Goal: Find specific page/section: Find specific page/section

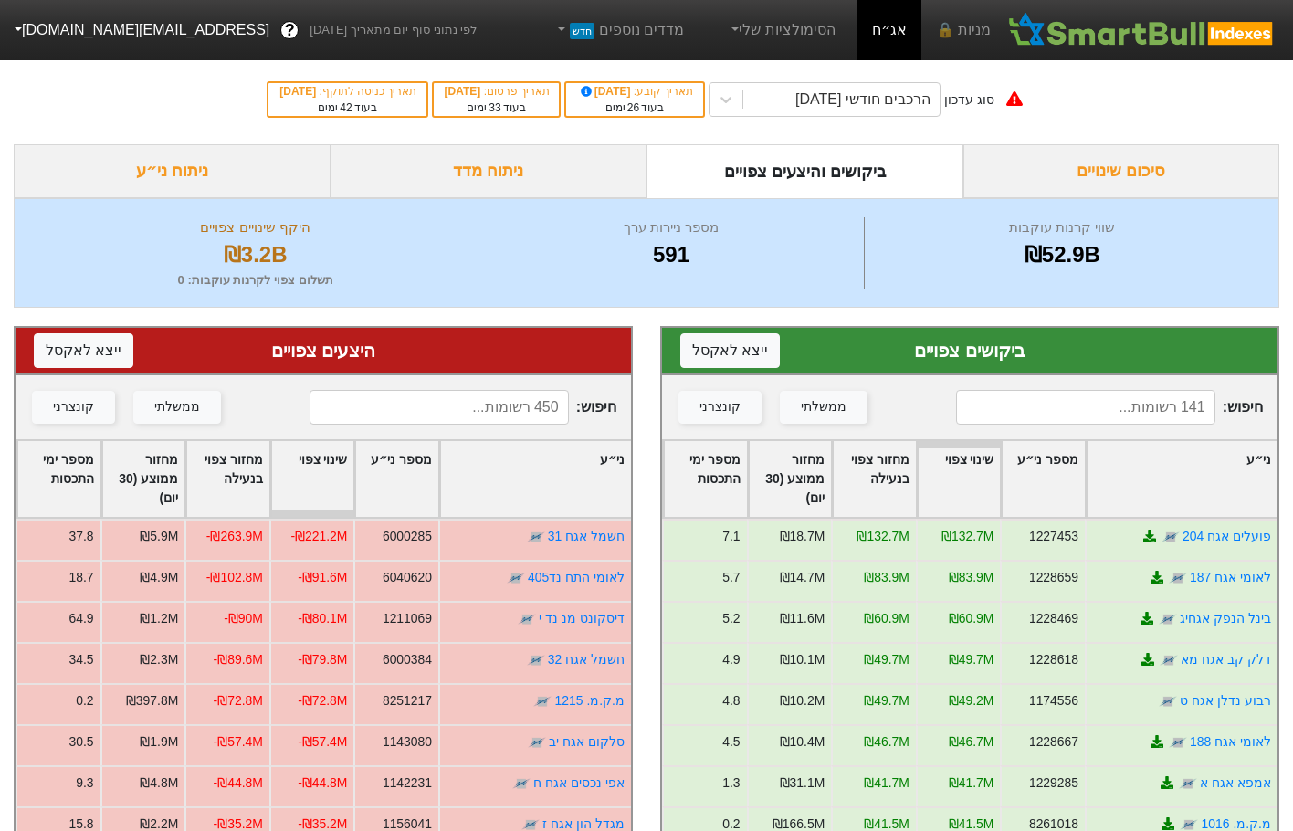
drag, startPoint x: 0, startPoint y: 0, endPoint x: 1116, endPoint y: 404, distance: 1186.4
click at [1118, 401] on input at bounding box center [1085, 407] width 258 height 35
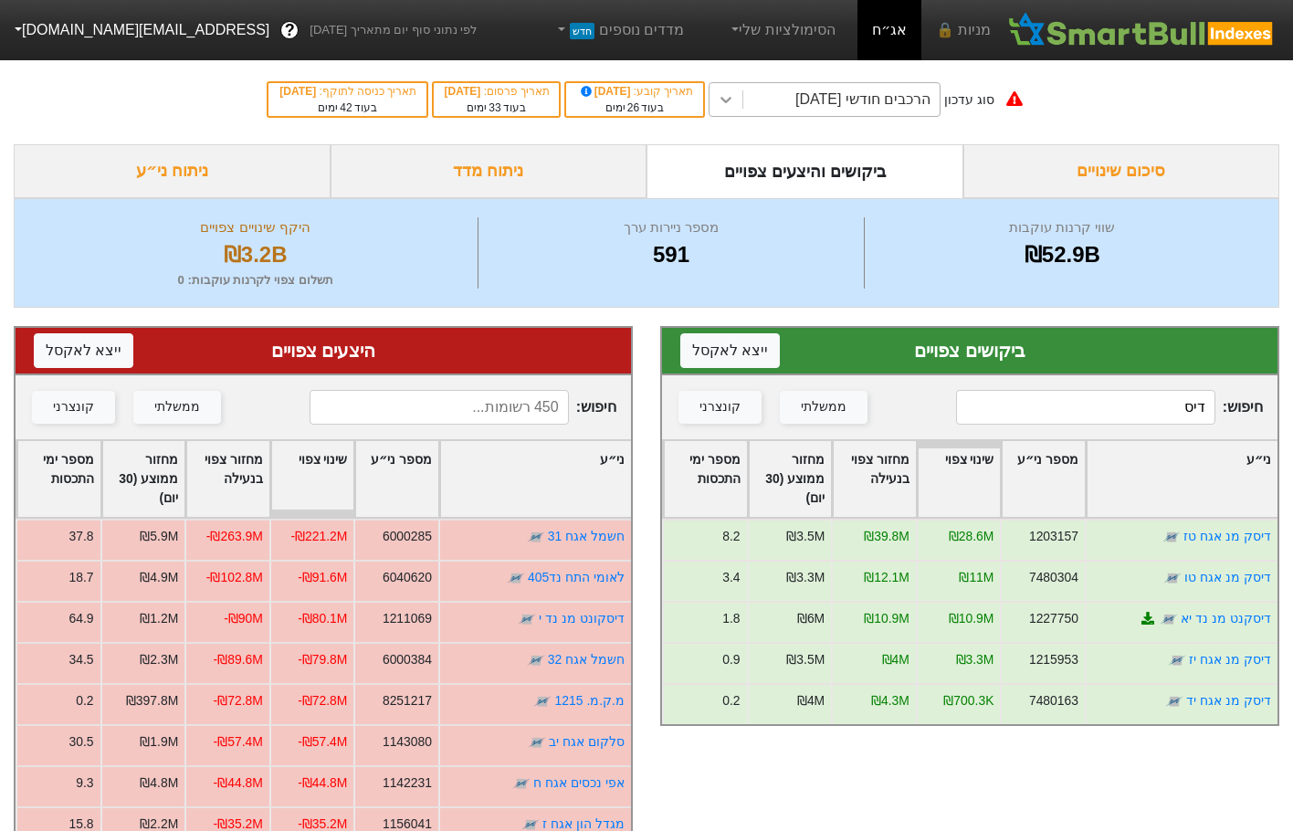
drag, startPoint x: 748, startPoint y: 119, endPoint x: 755, endPoint y: 110, distance: 11.0
click at [748, 119] on div "סוג עדכון הרכבים חודשי [DATE] תאריך קובע : [DATE] בעוד 26 ימים תאריך פרסום : [D…" at bounding box center [646, 99] width 1293 height 89
click at [742, 101] on div at bounding box center [725, 99] width 33 height 33
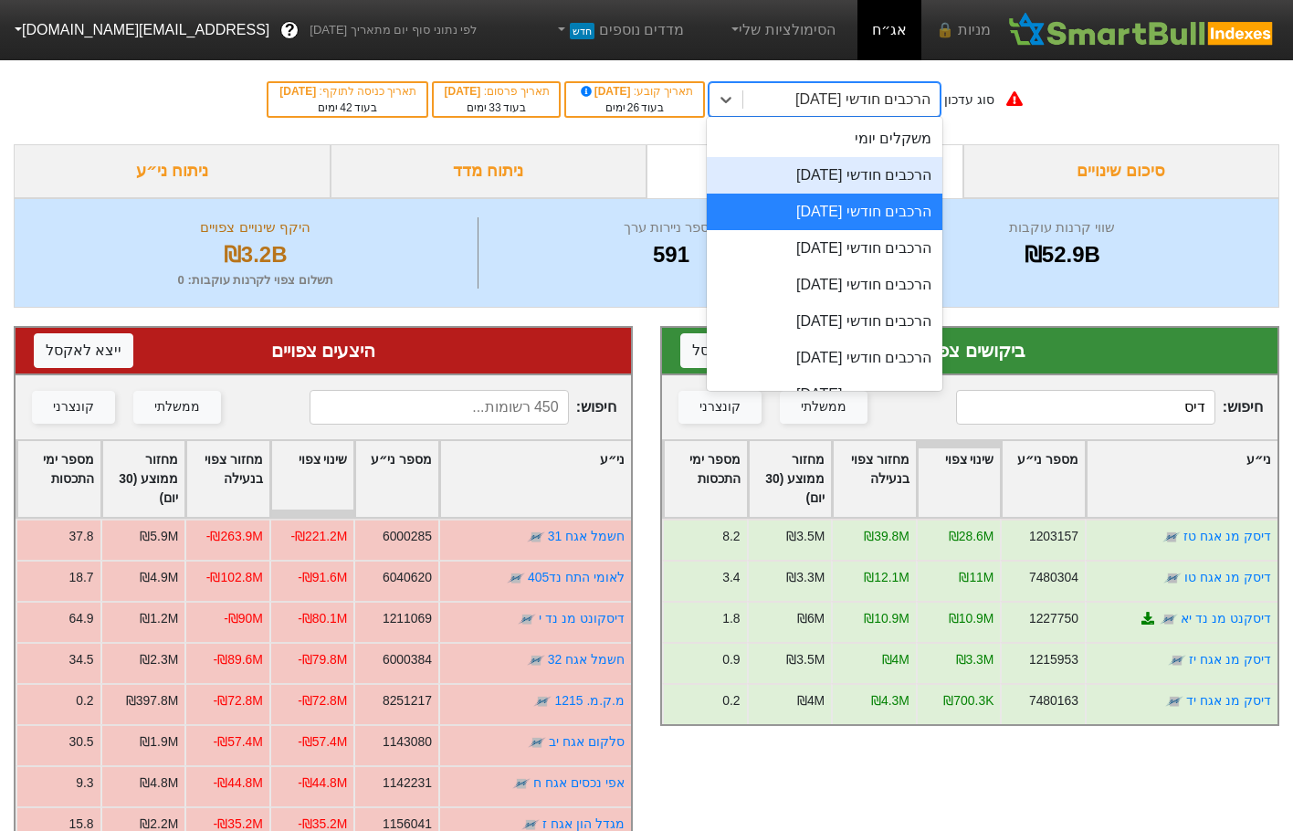
click at [891, 180] on div "הרכבים חודשי [DATE]" at bounding box center [825, 175] width 236 height 37
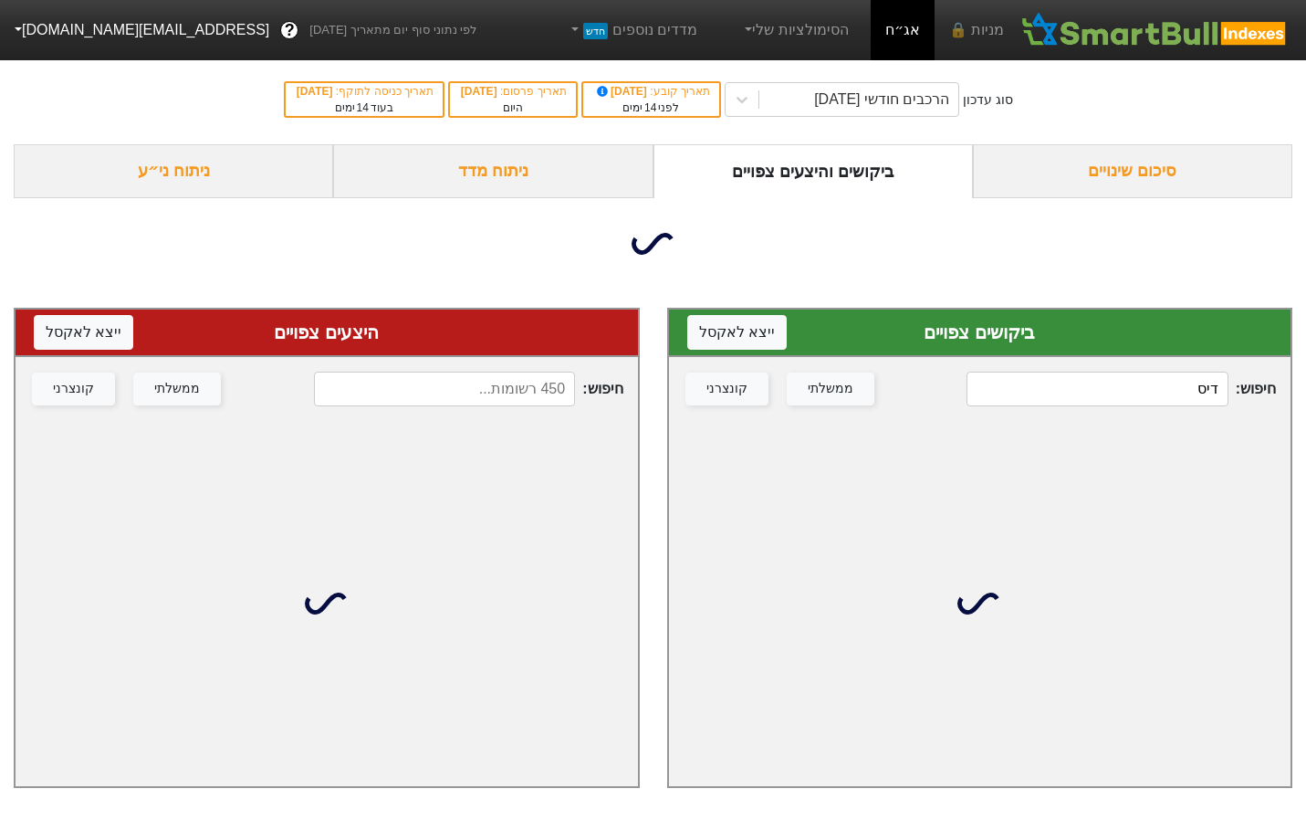
click at [1149, 386] on input "דיס" at bounding box center [1097, 389] width 261 height 35
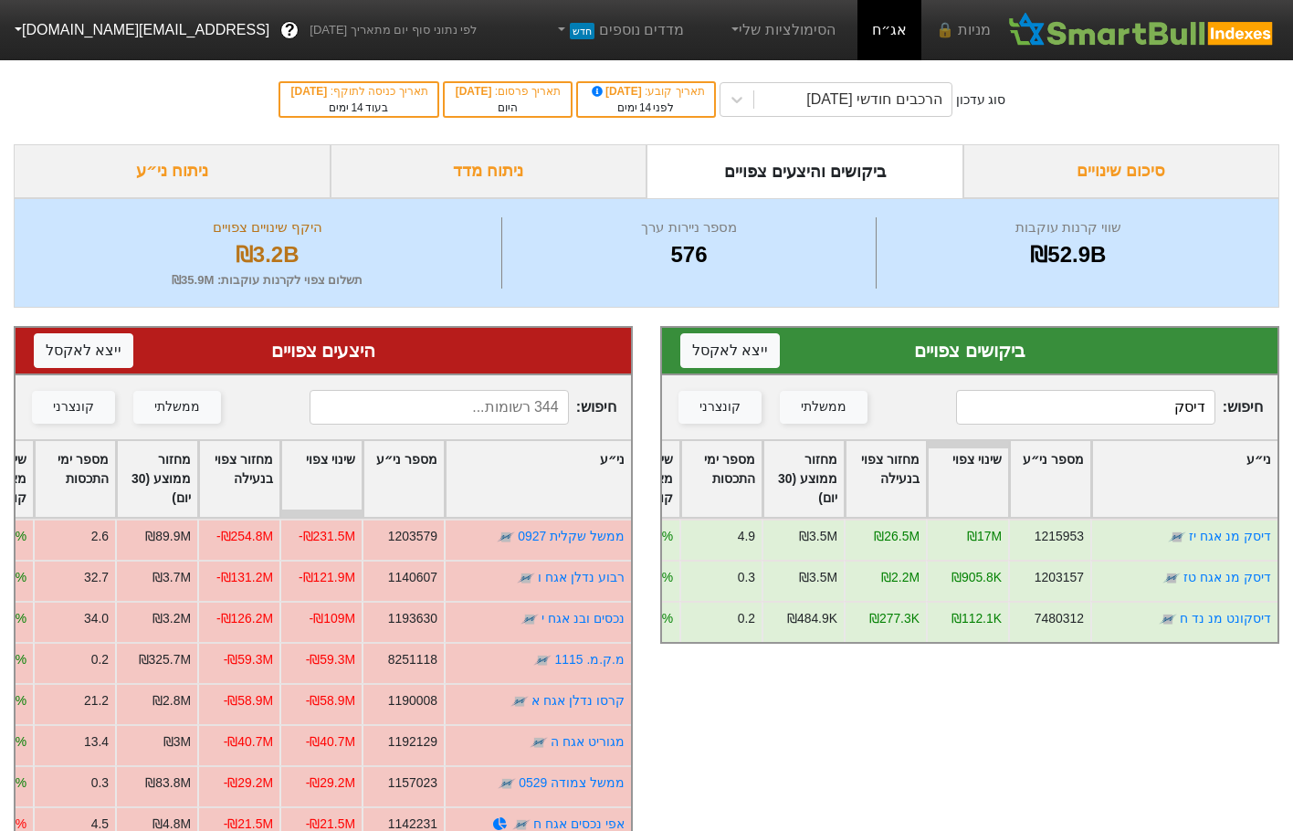
click at [1110, 403] on input "דיסק" at bounding box center [1085, 407] width 258 height 35
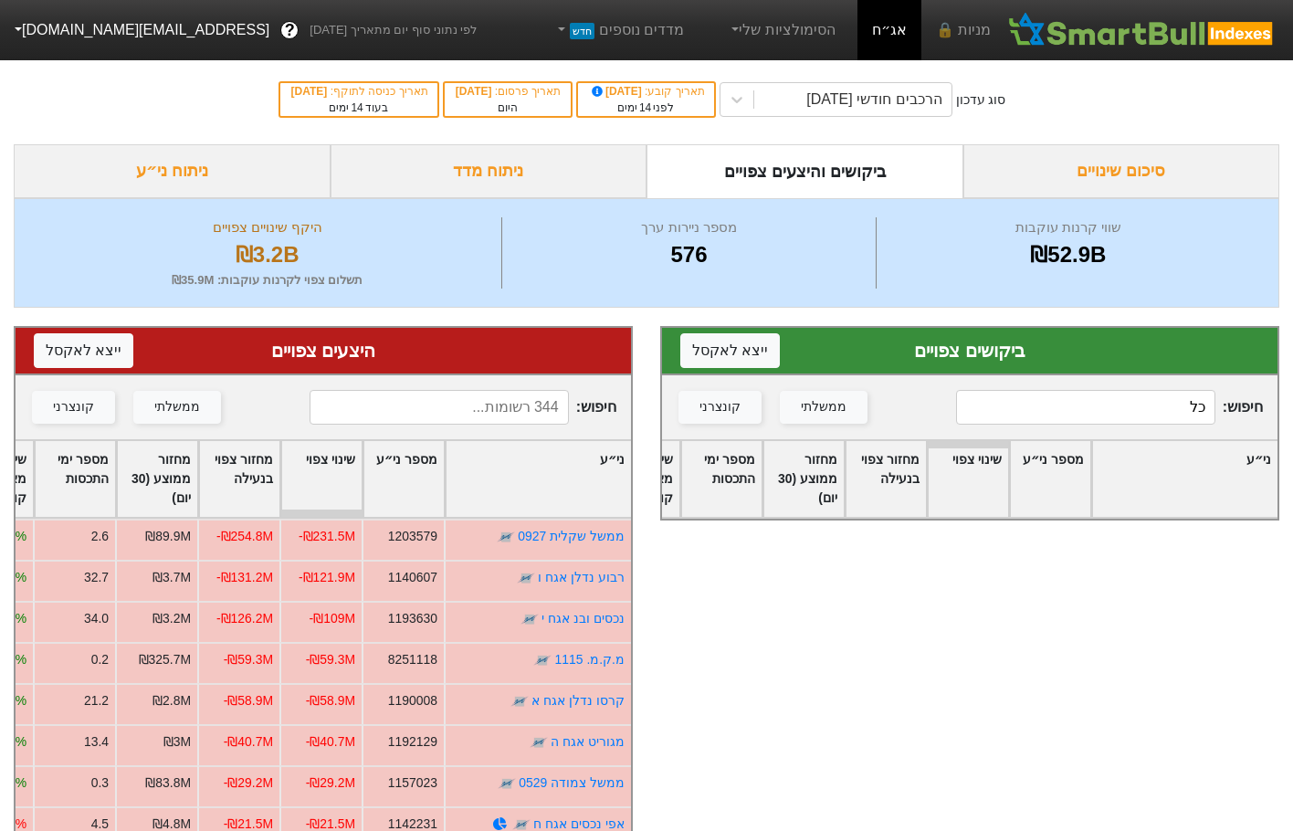
type input "כ"
type input "ב"
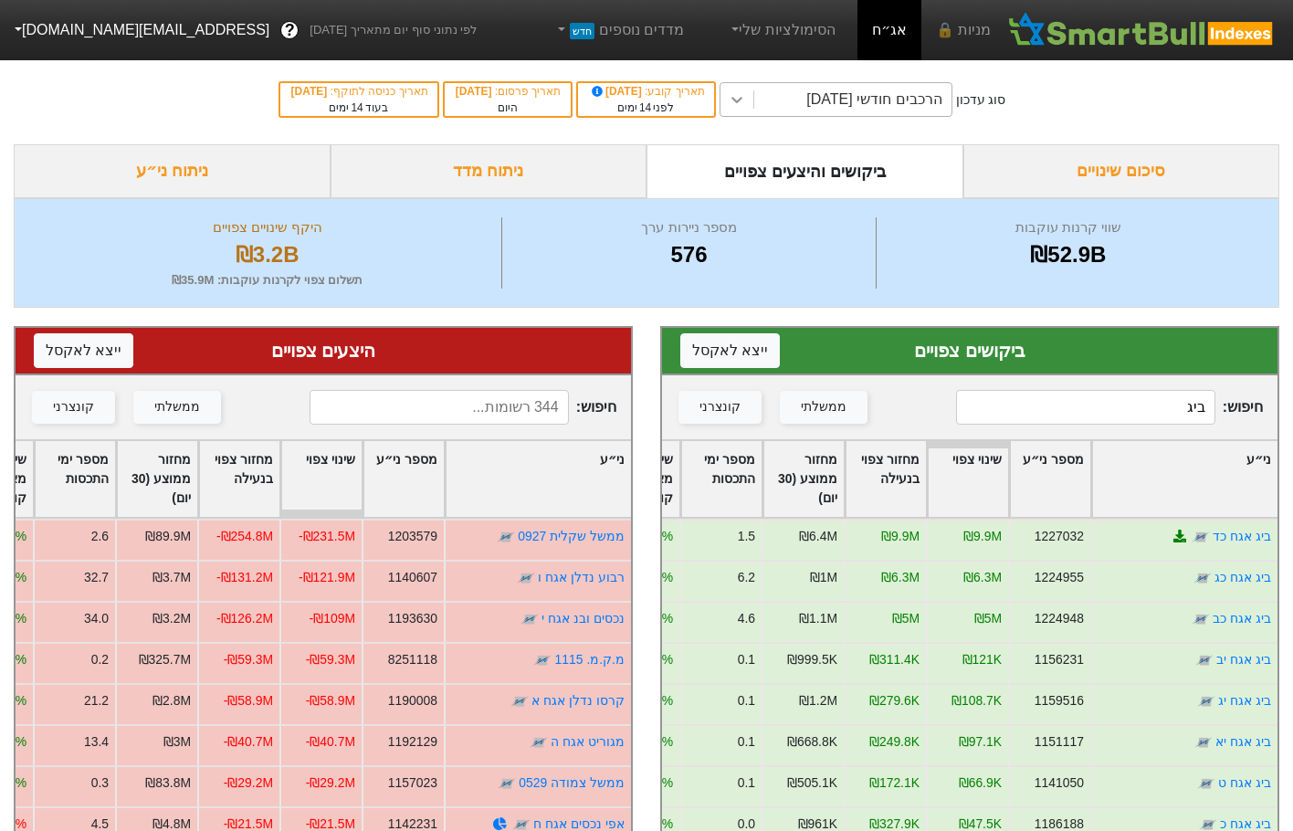
click at [753, 88] on div at bounding box center [736, 99] width 33 height 33
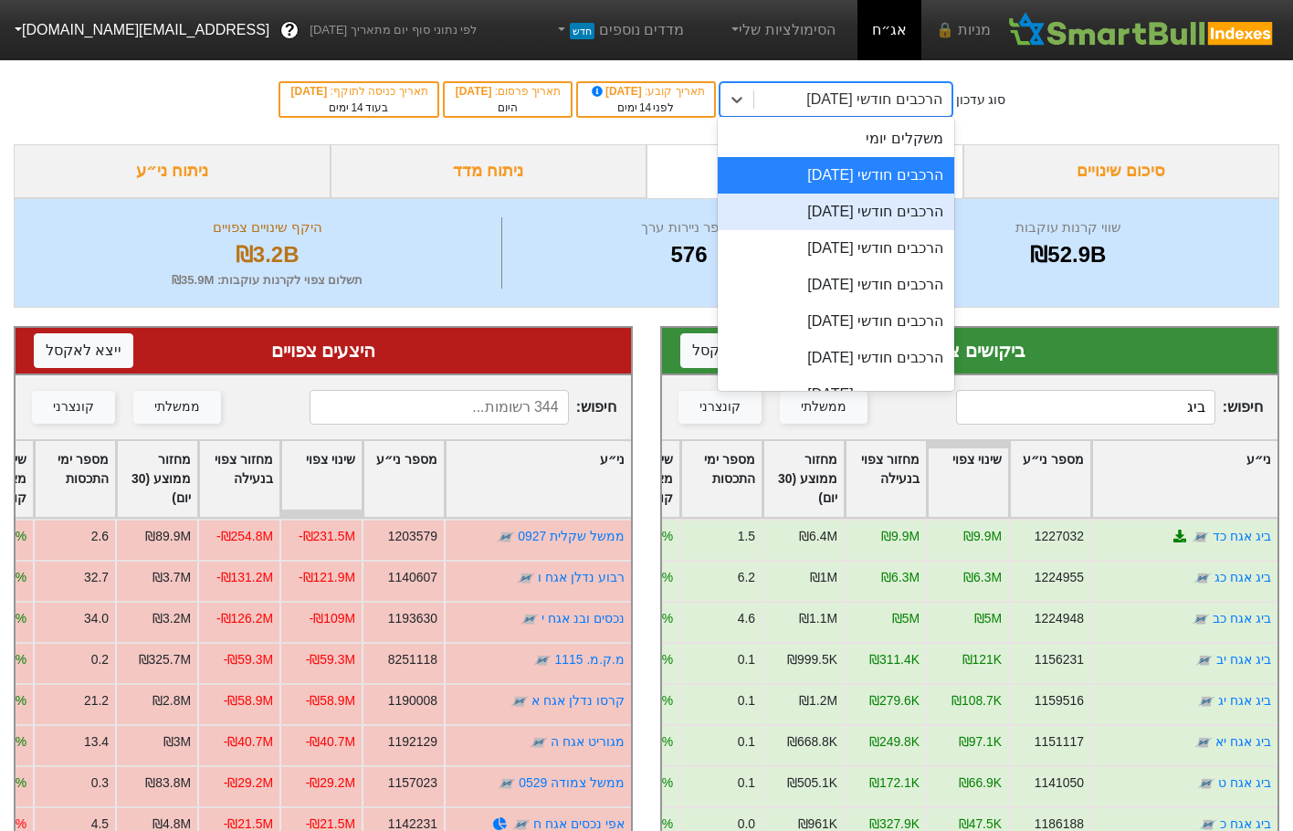
click at [881, 216] on div "הרכבים חודשי [DATE]" at bounding box center [836, 212] width 236 height 37
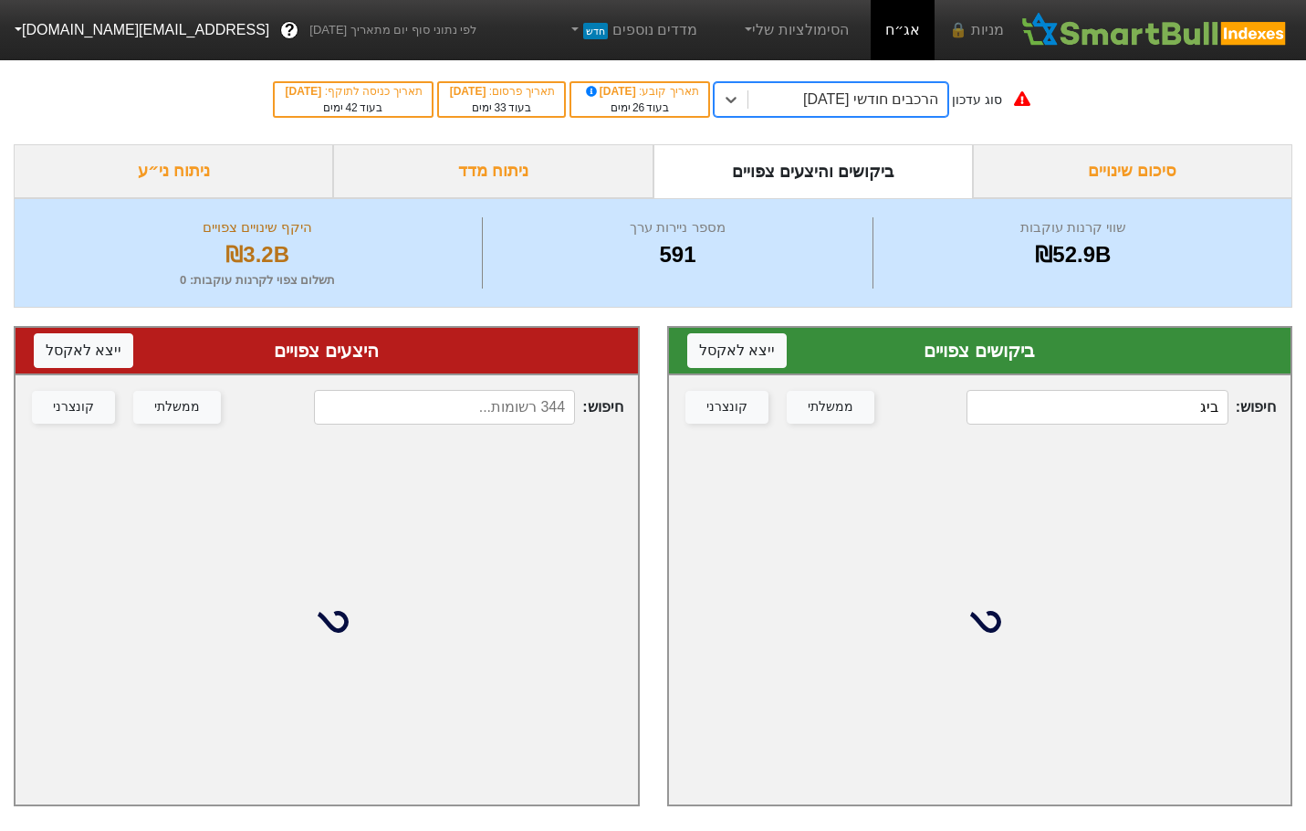
click at [1112, 403] on input "ביג" at bounding box center [1097, 407] width 261 height 35
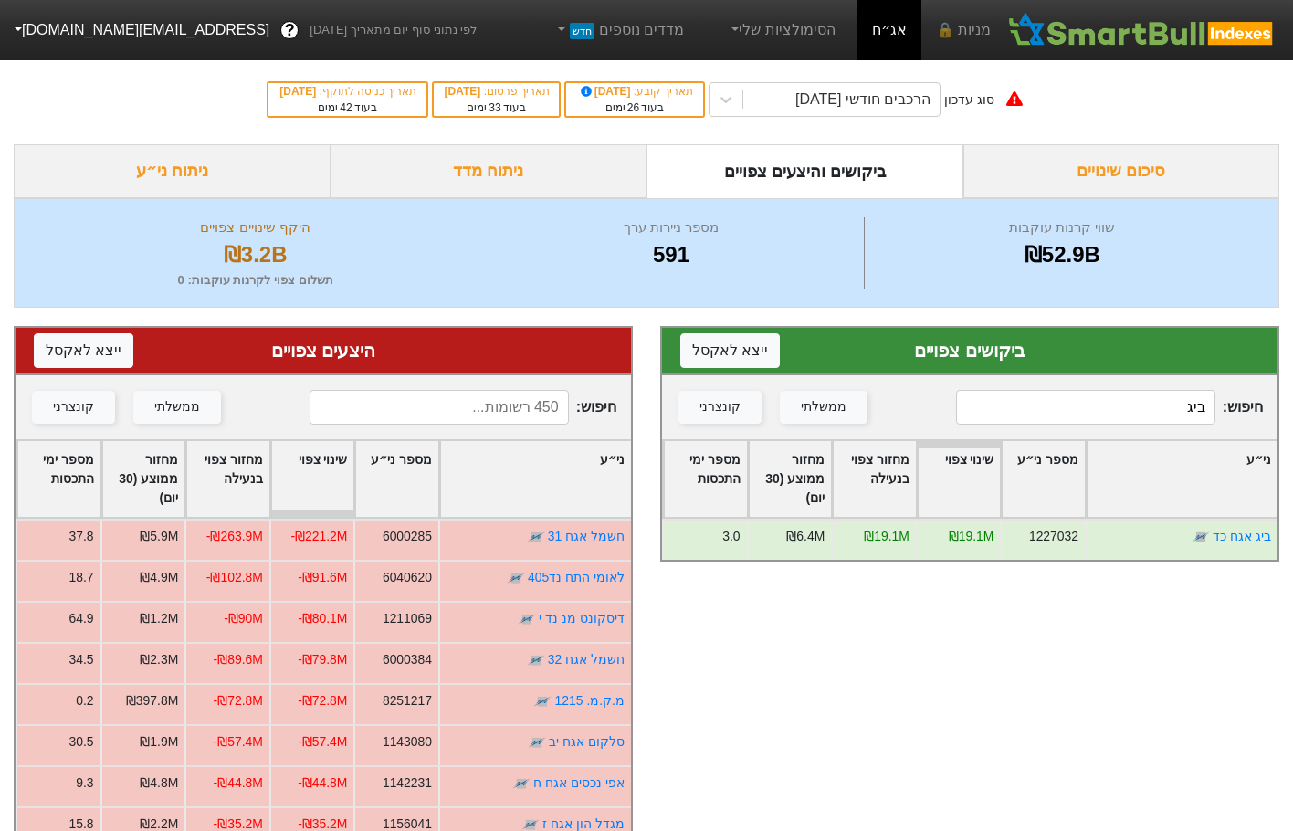
type input "ביג"
